Goal: Navigation & Orientation: Find specific page/section

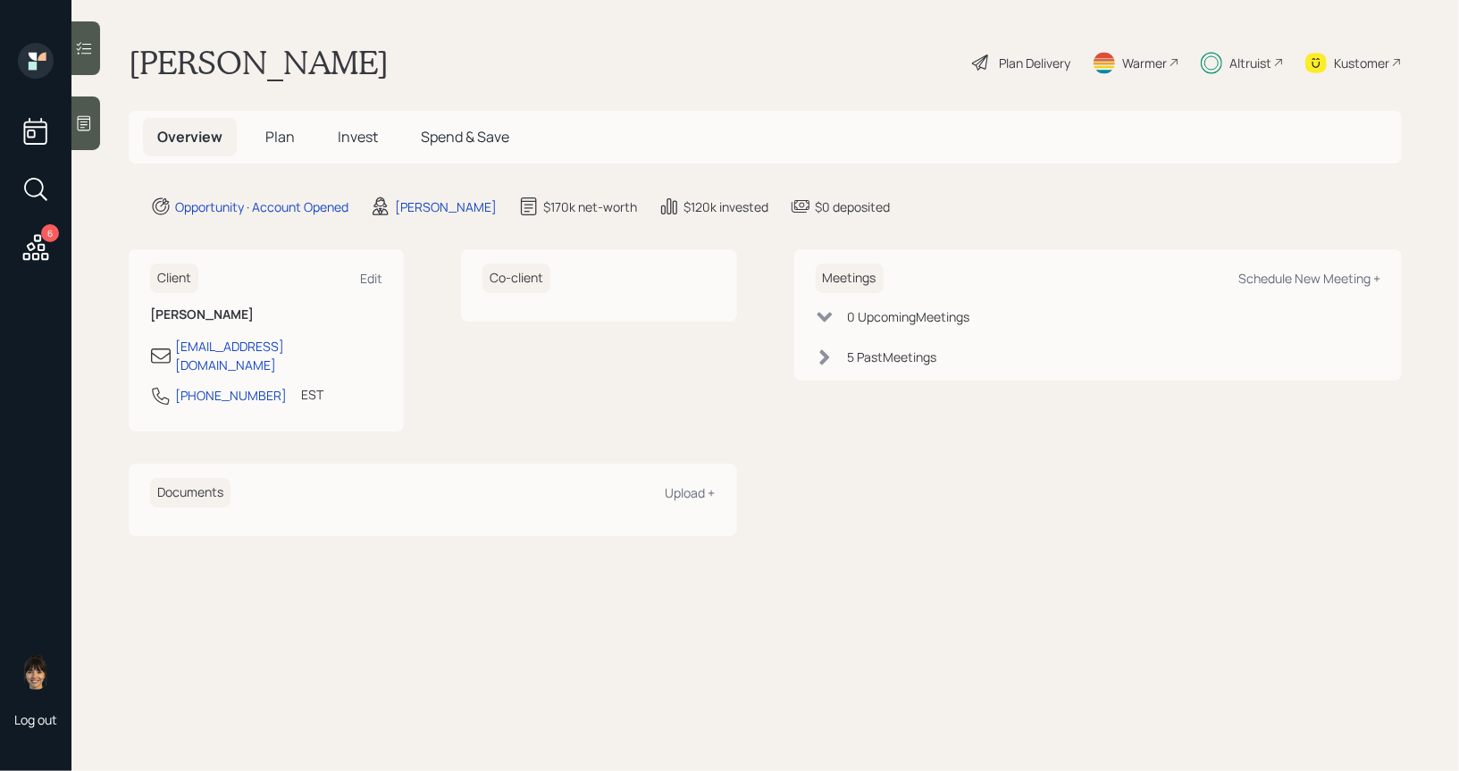
click at [1011, 59] on div "Plan Delivery" at bounding box center [1034, 63] width 71 height 19
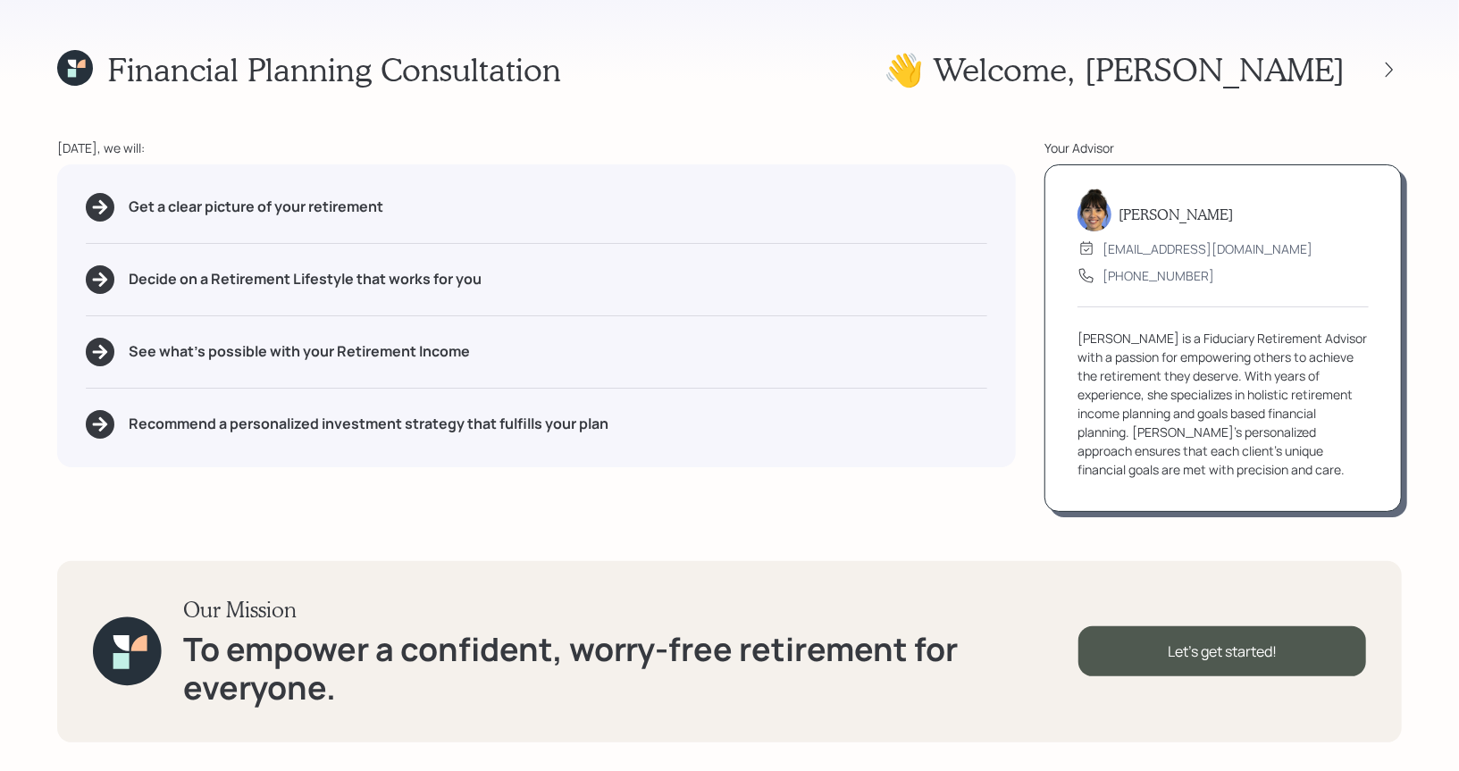
click at [73, 65] on icon at bounding box center [72, 64] width 8 height 8
